Goal: Task Accomplishment & Management: Manage account settings

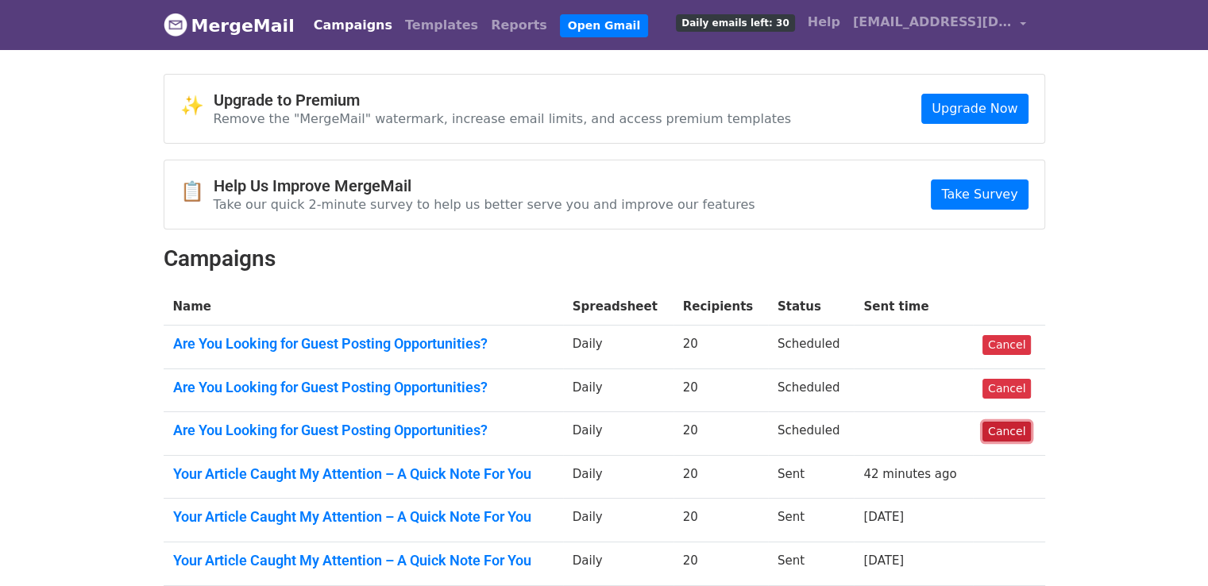
click at [1011, 432] on link "Cancel" at bounding box center [1006, 432] width 48 height 20
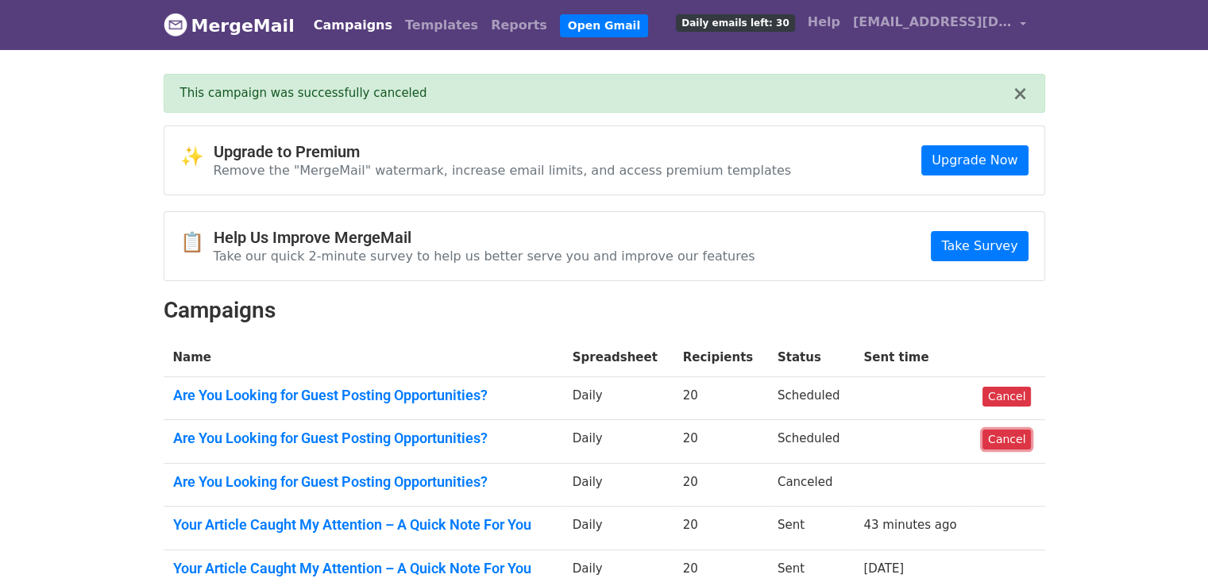
drag, startPoint x: 1010, startPoint y: 440, endPoint x: 670, endPoint y: 90, distance: 488.0
click at [1011, 439] on link "Cancel" at bounding box center [1006, 440] width 48 height 20
click at [1000, 393] on link "Cancel" at bounding box center [1006, 397] width 48 height 20
